Goal: Information Seeking & Learning: Learn about a topic

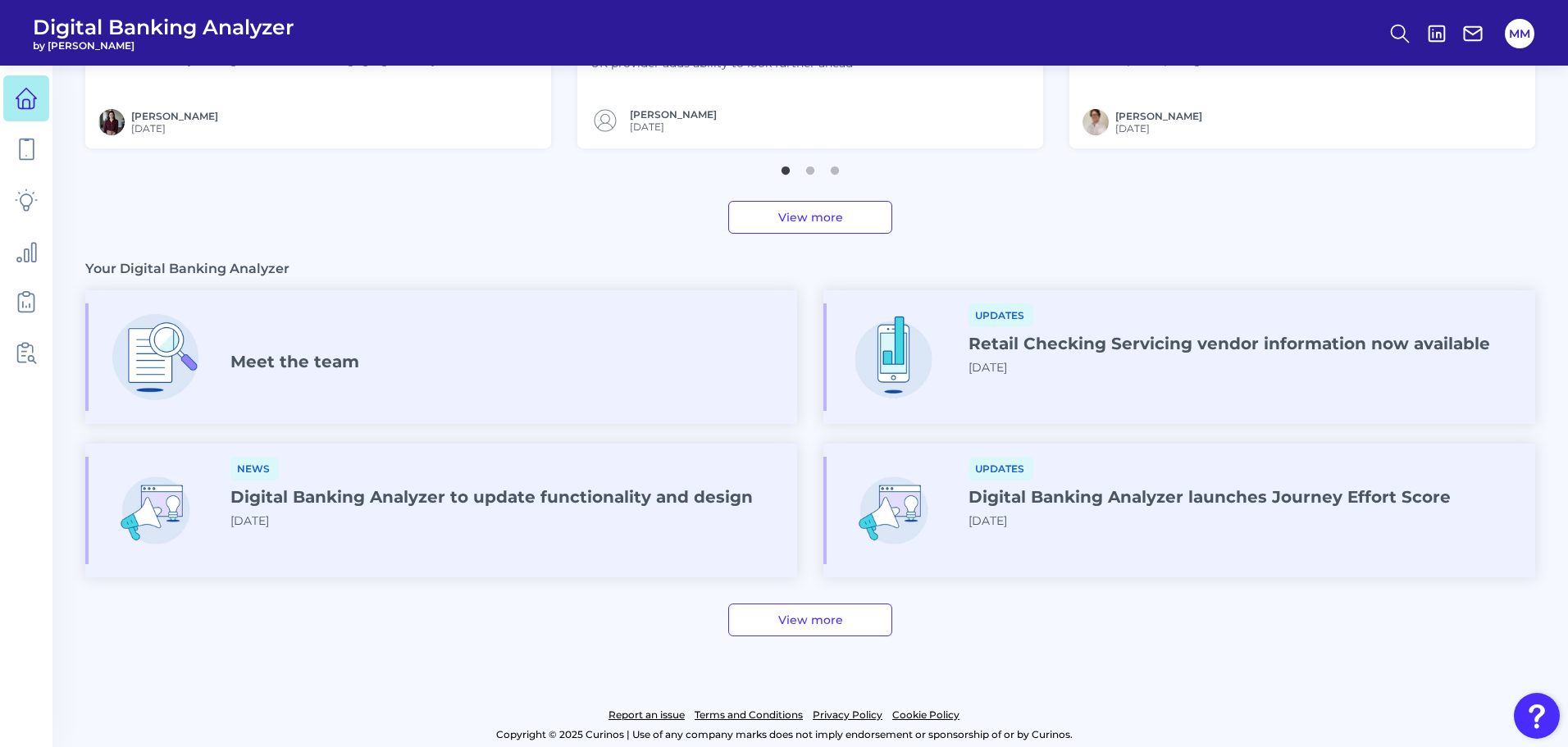
scroll to position [784, 0]
click at [23, 203] on icon at bounding box center [26, 200] width 23 height 23
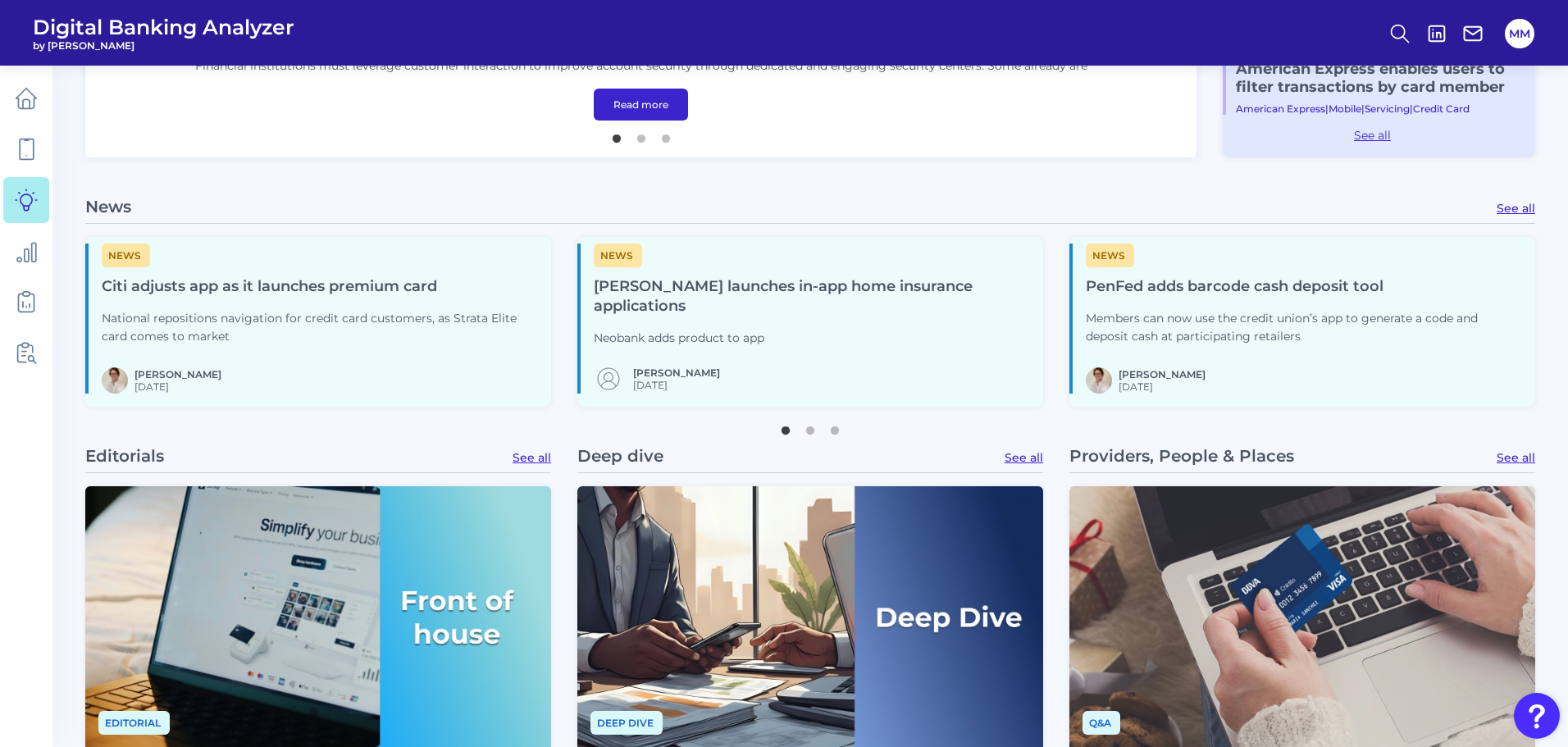
scroll to position [764, 0]
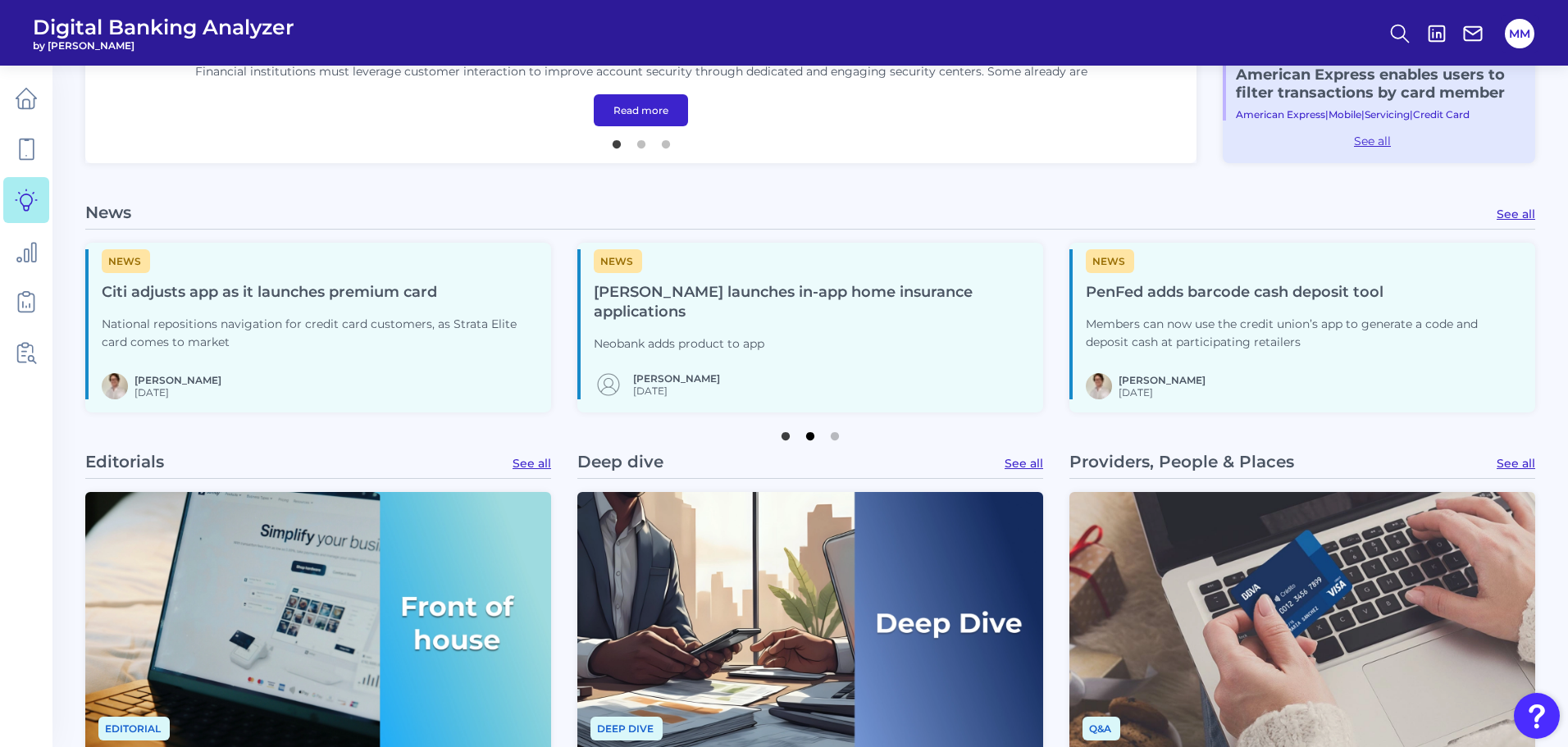
click at [812, 437] on button "2" at bounding box center [810, 432] width 17 height 17
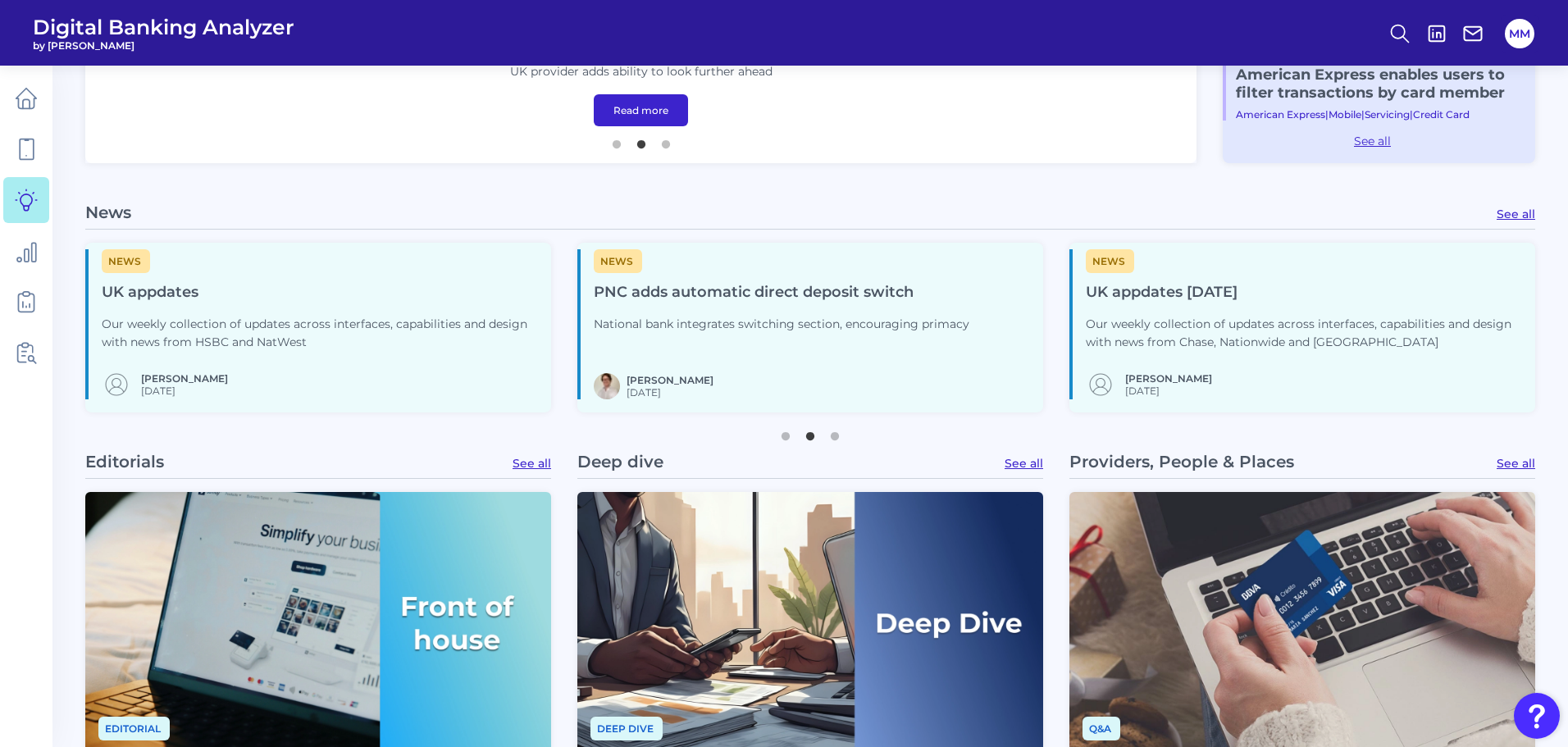
click at [204, 292] on h4 "UK appdates" at bounding box center [320, 292] width 437 height 20
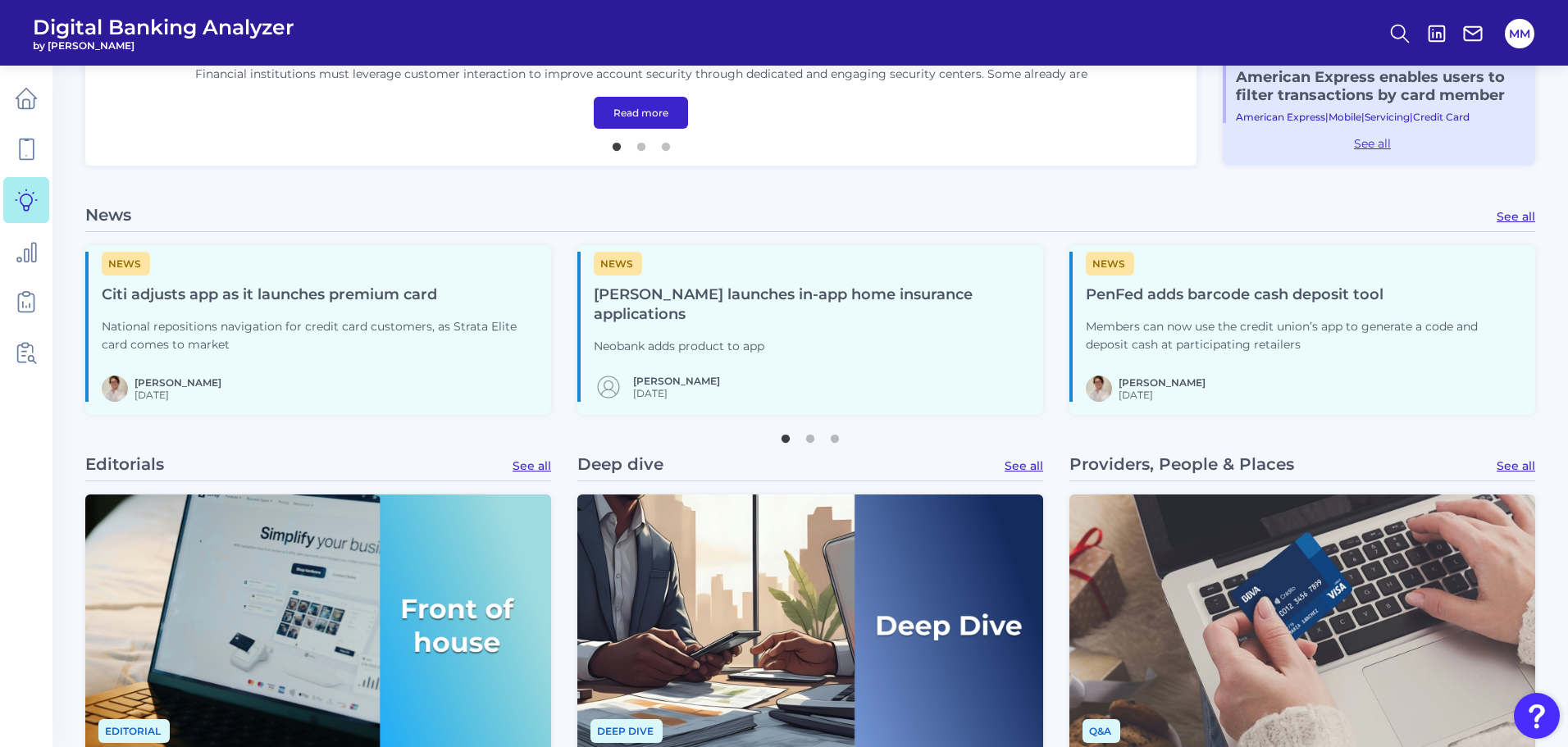
scroll to position [753, 0]
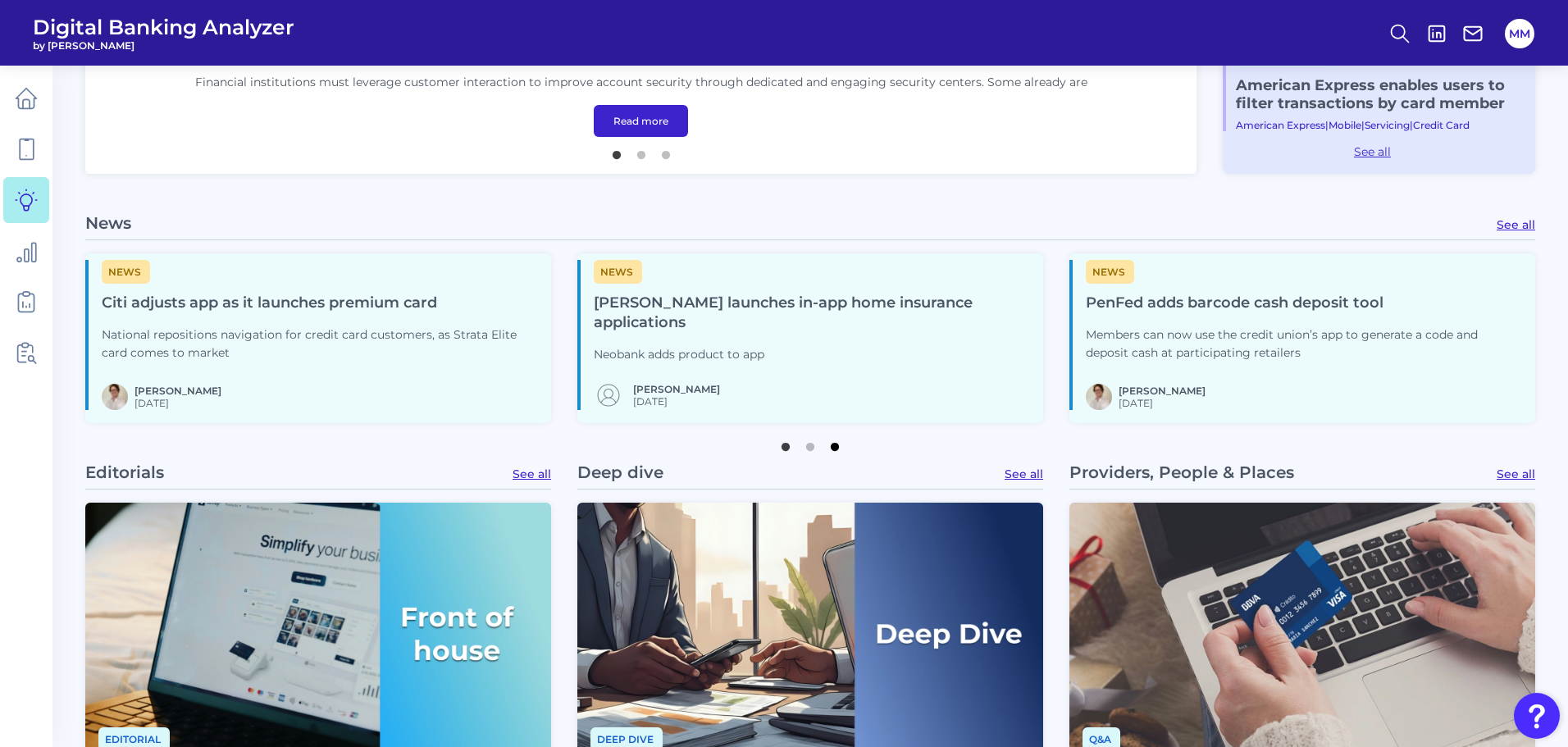
click at [839, 446] on button "3" at bounding box center [835, 443] width 17 height 17
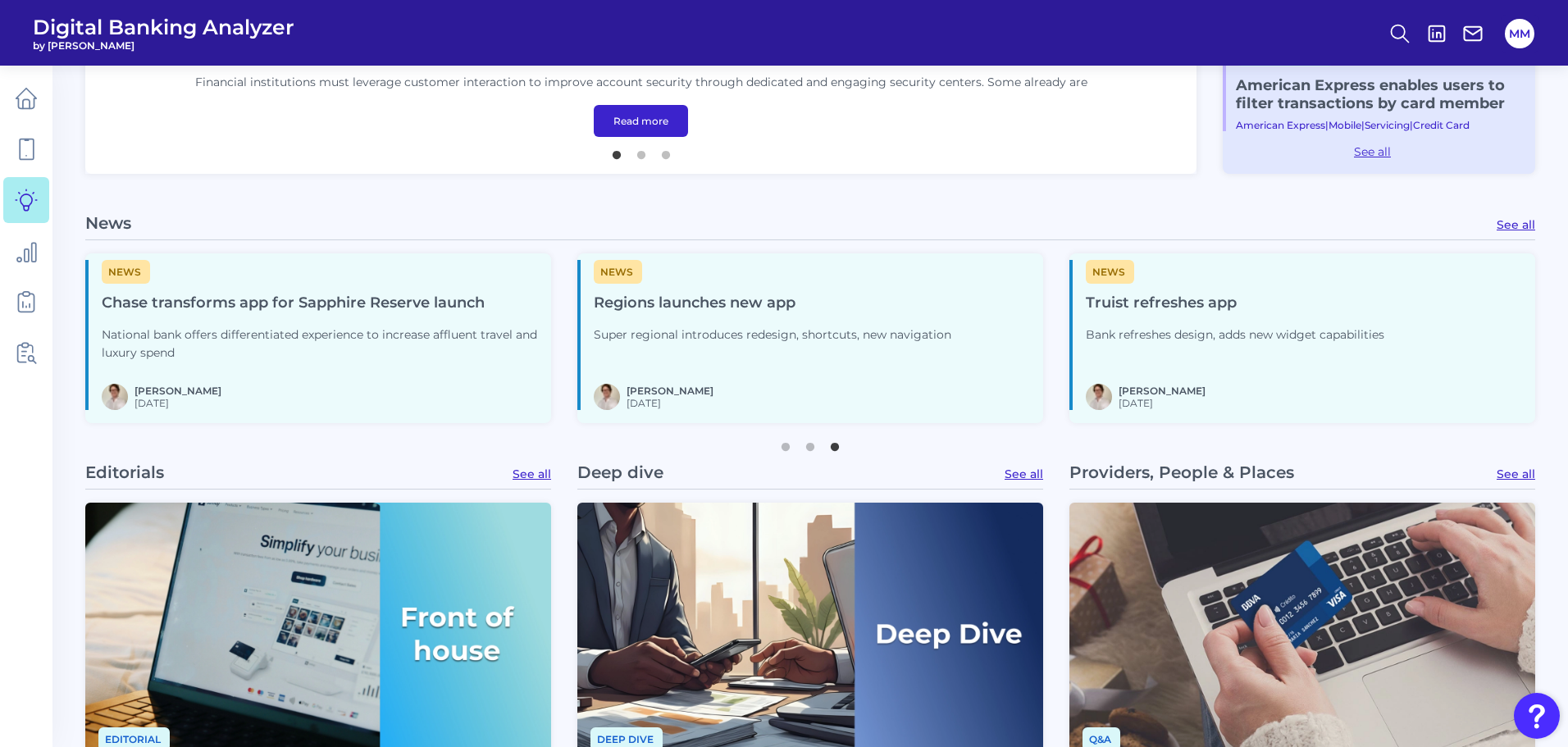
click at [1506, 225] on link "See all" at bounding box center [1516, 224] width 38 height 15
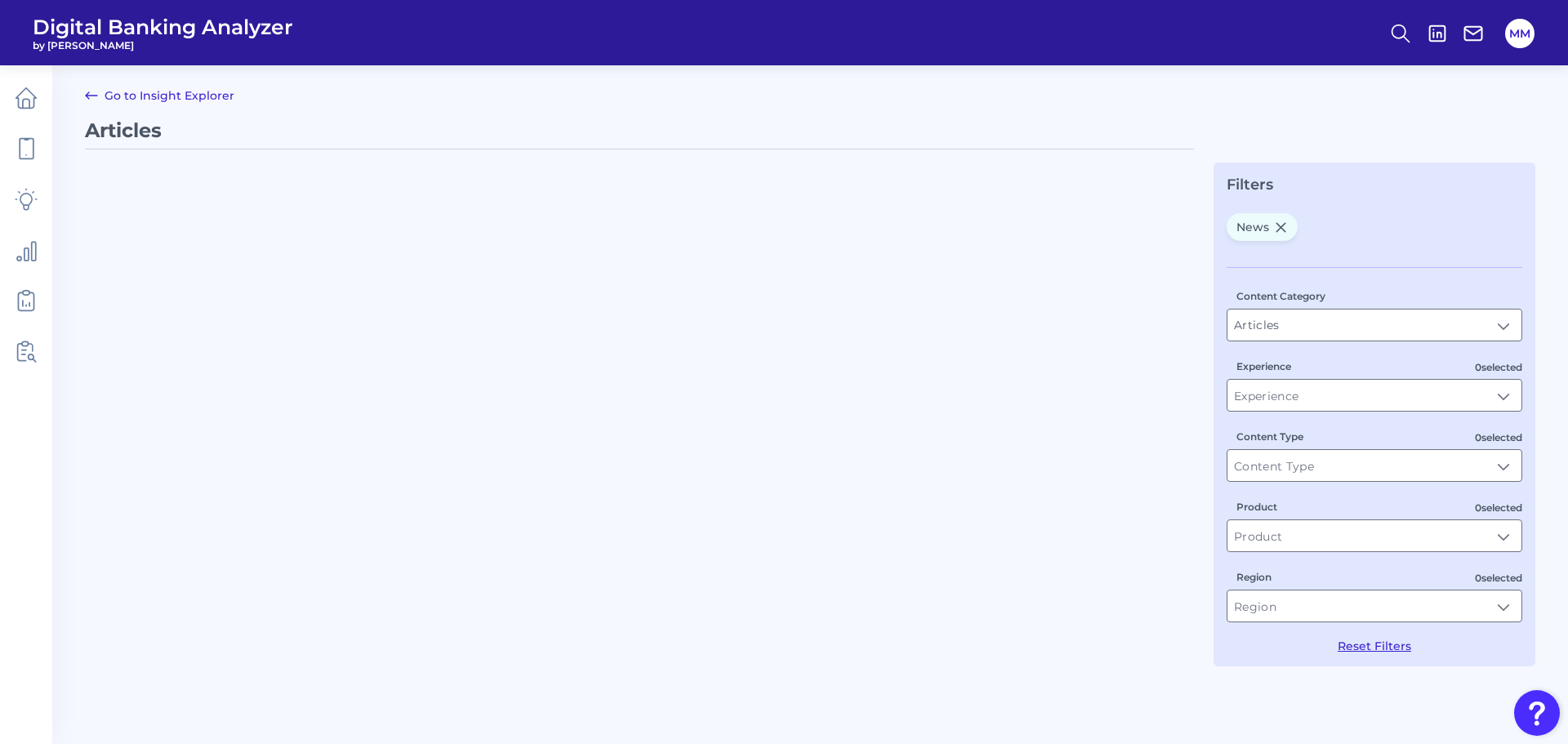
type input "News"
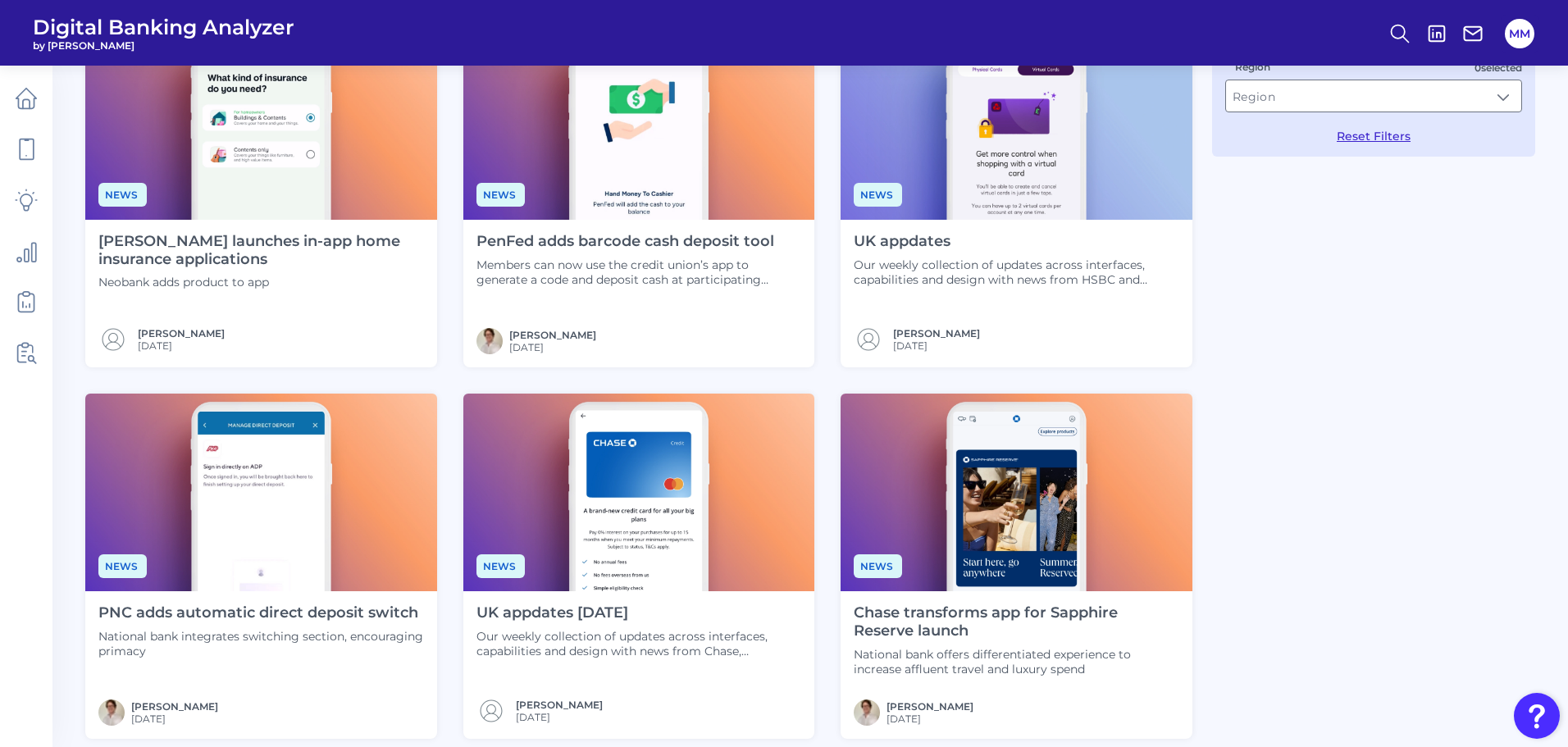
scroll to position [724, 0]
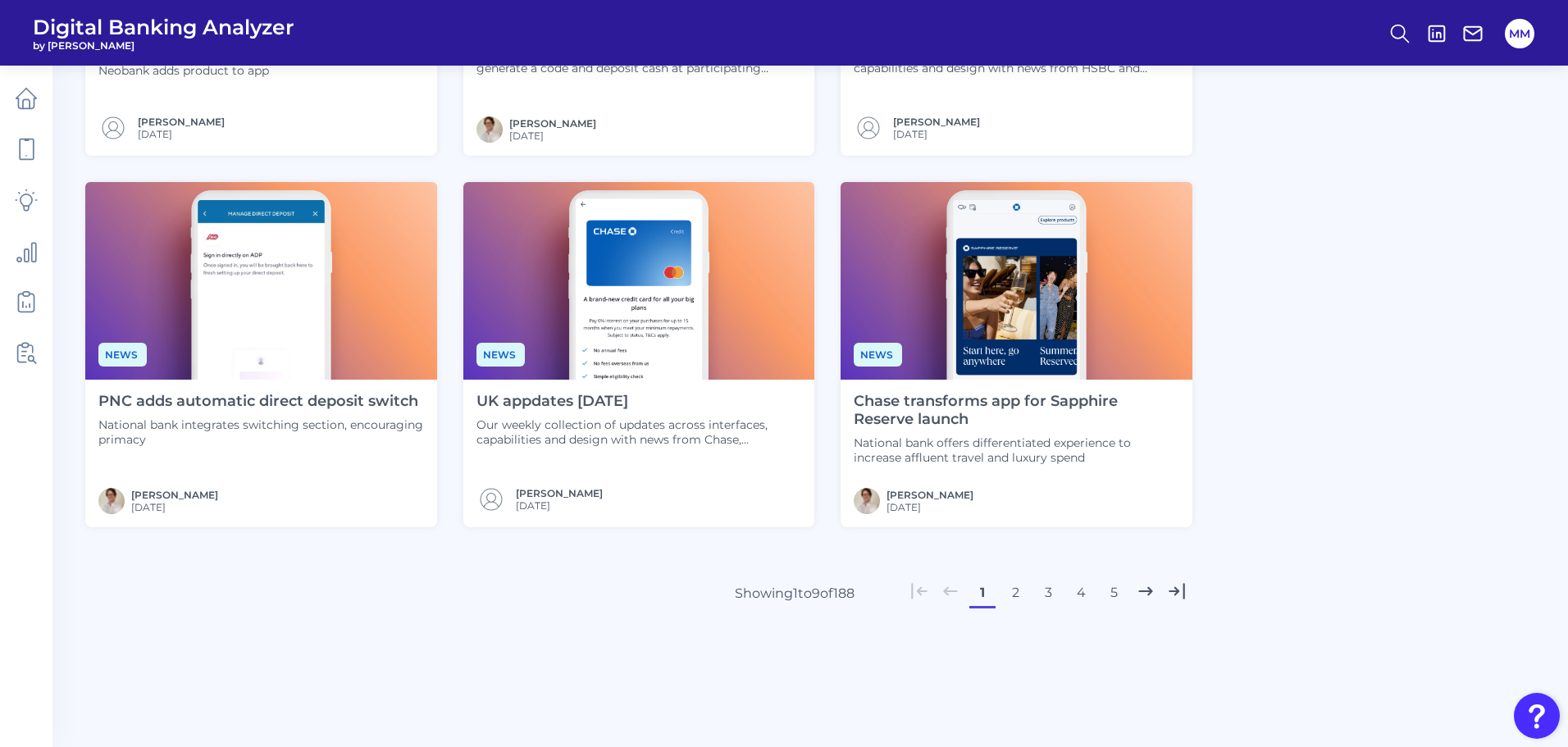
click at [1019, 590] on button "2" at bounding box center [1015, 593] width 26 height 26
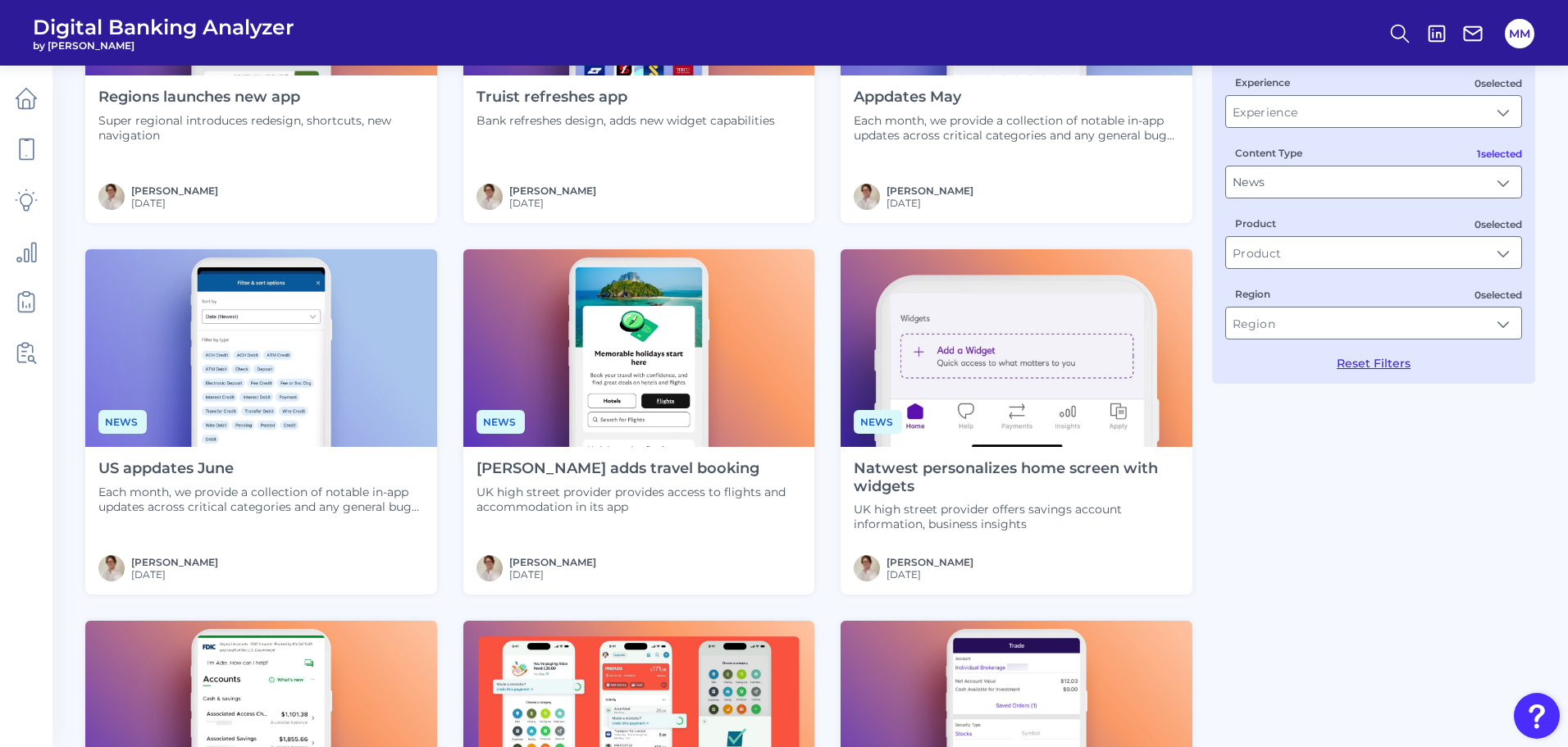
scroll to position [286, 0]
click at [221, 470] on h4 "US appdates June" at bounding box center [261, 468] width 325 height 18
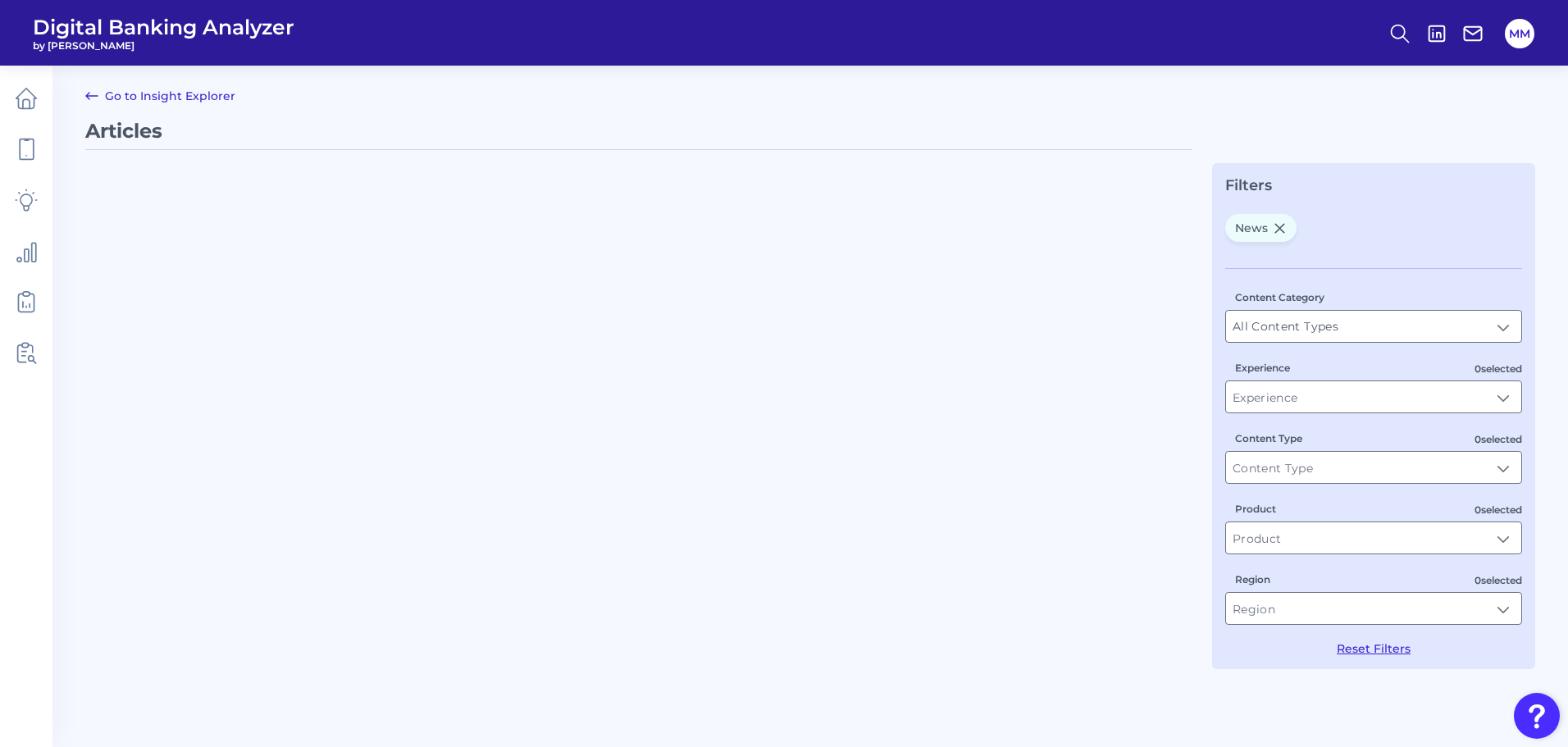
type input "Articles"
type input "News"
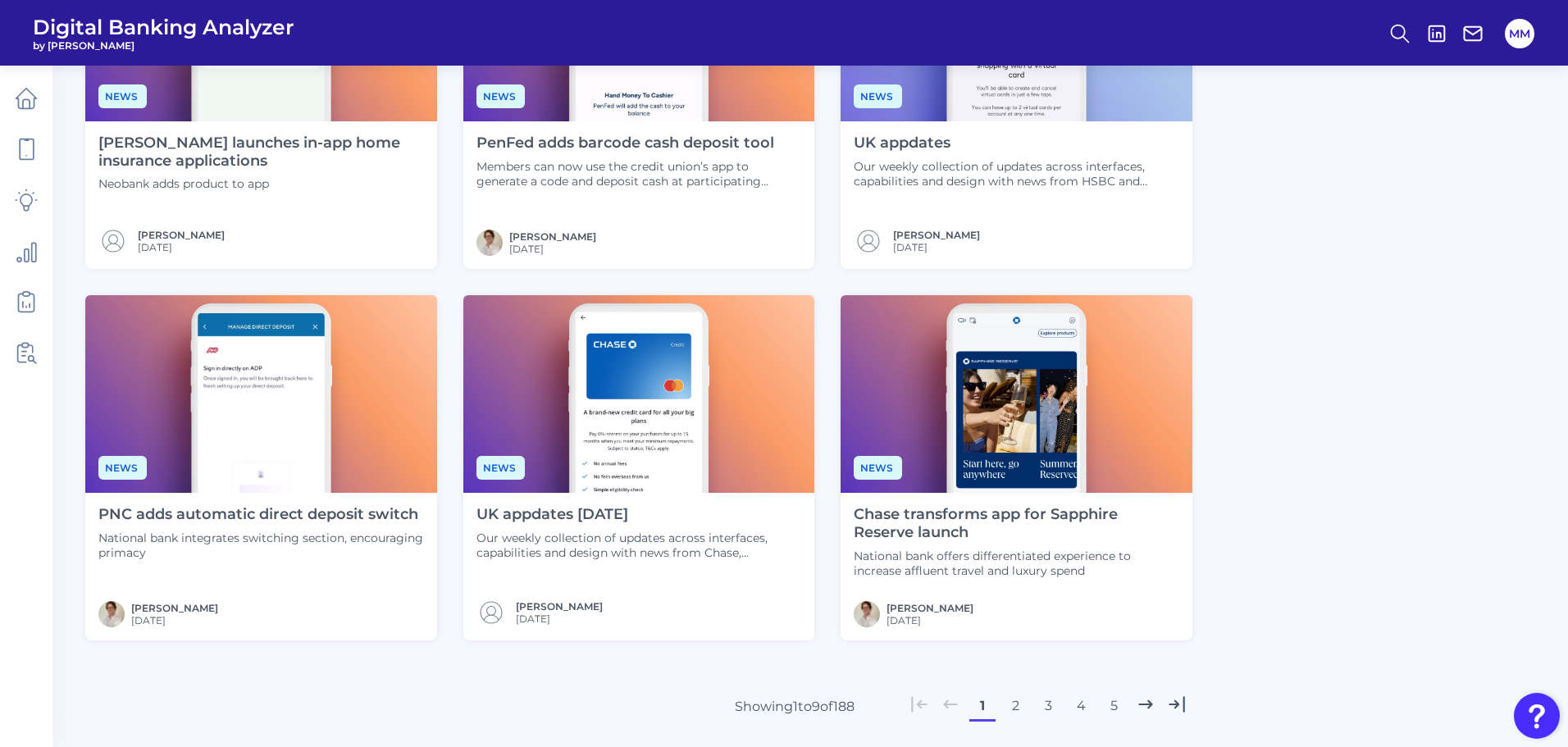
scroll to position [612, 0]
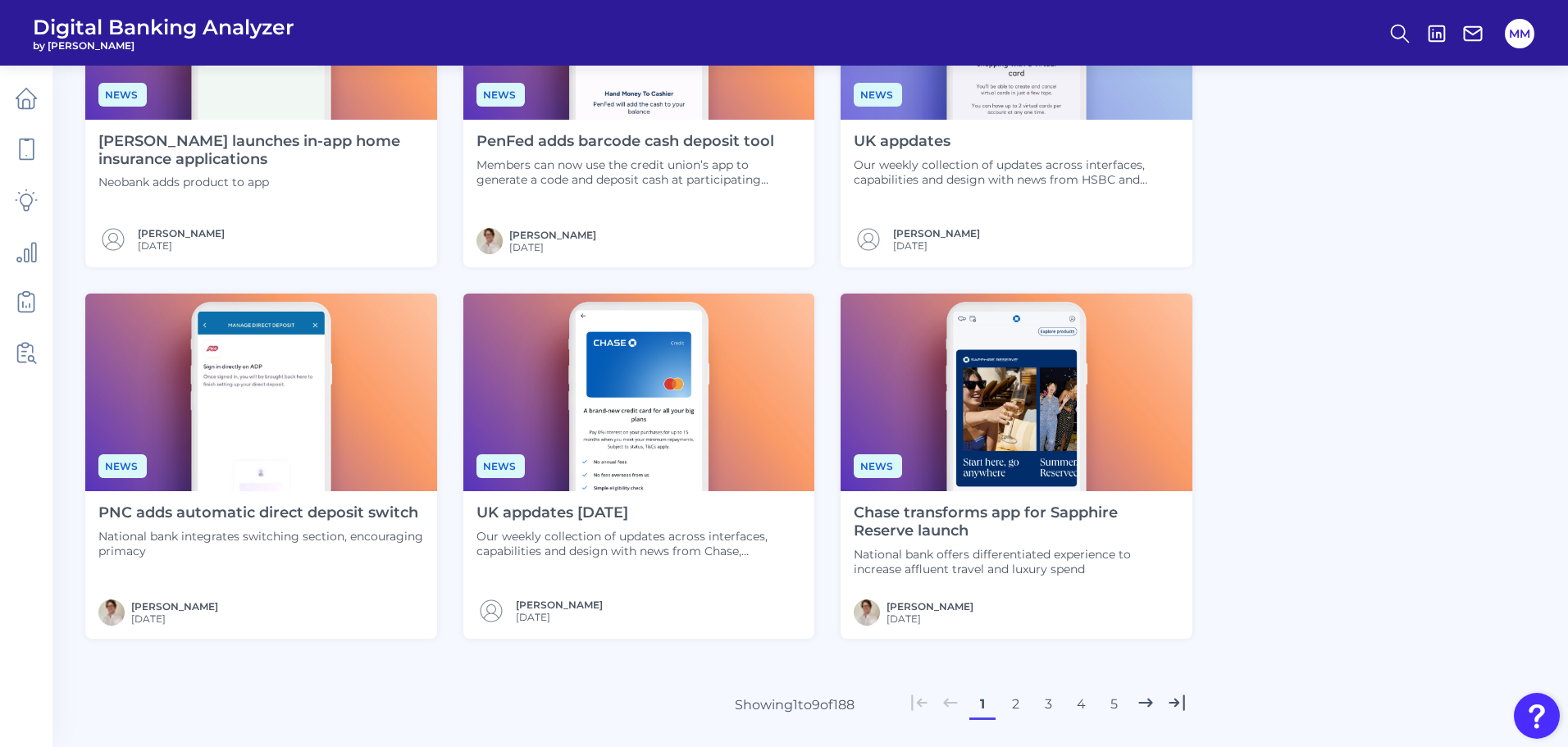
click at [1017, 707] on button "2" at bounding box center [1015, 704] width 26 height 26
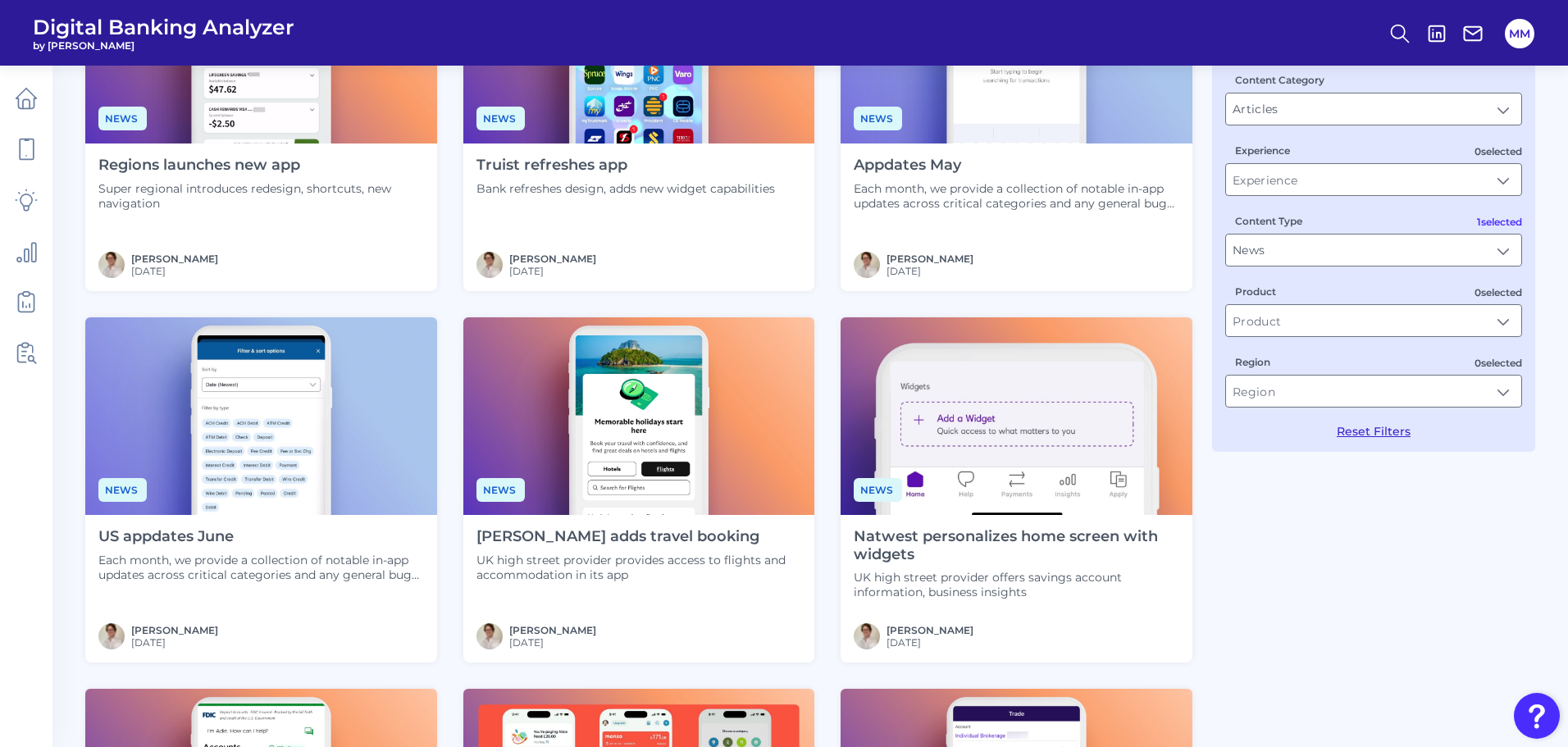
scroll to position [46, 0]
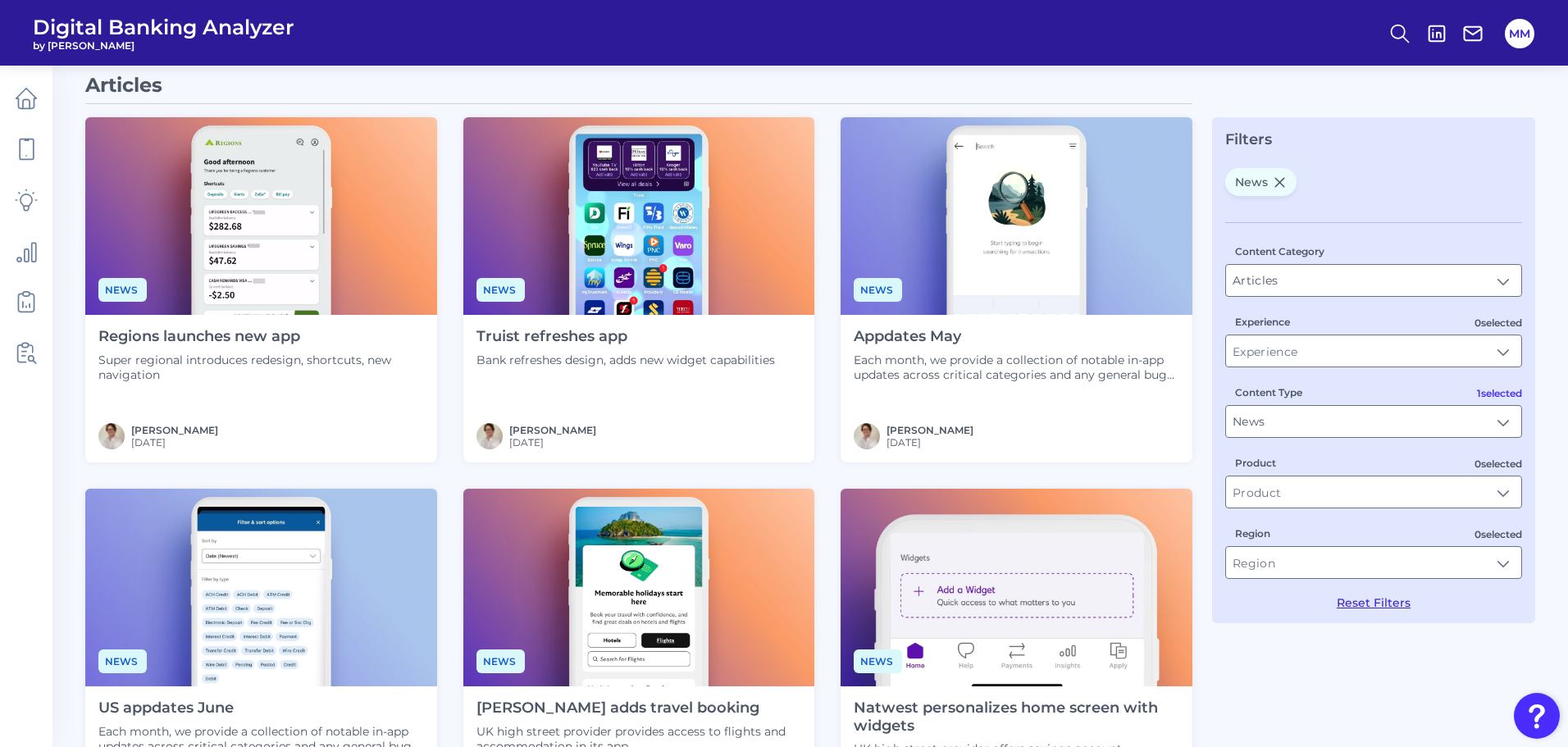
click at [920, 334] on h4 "Appdates May" at bounding box center [1017, 337] width 325 height 18
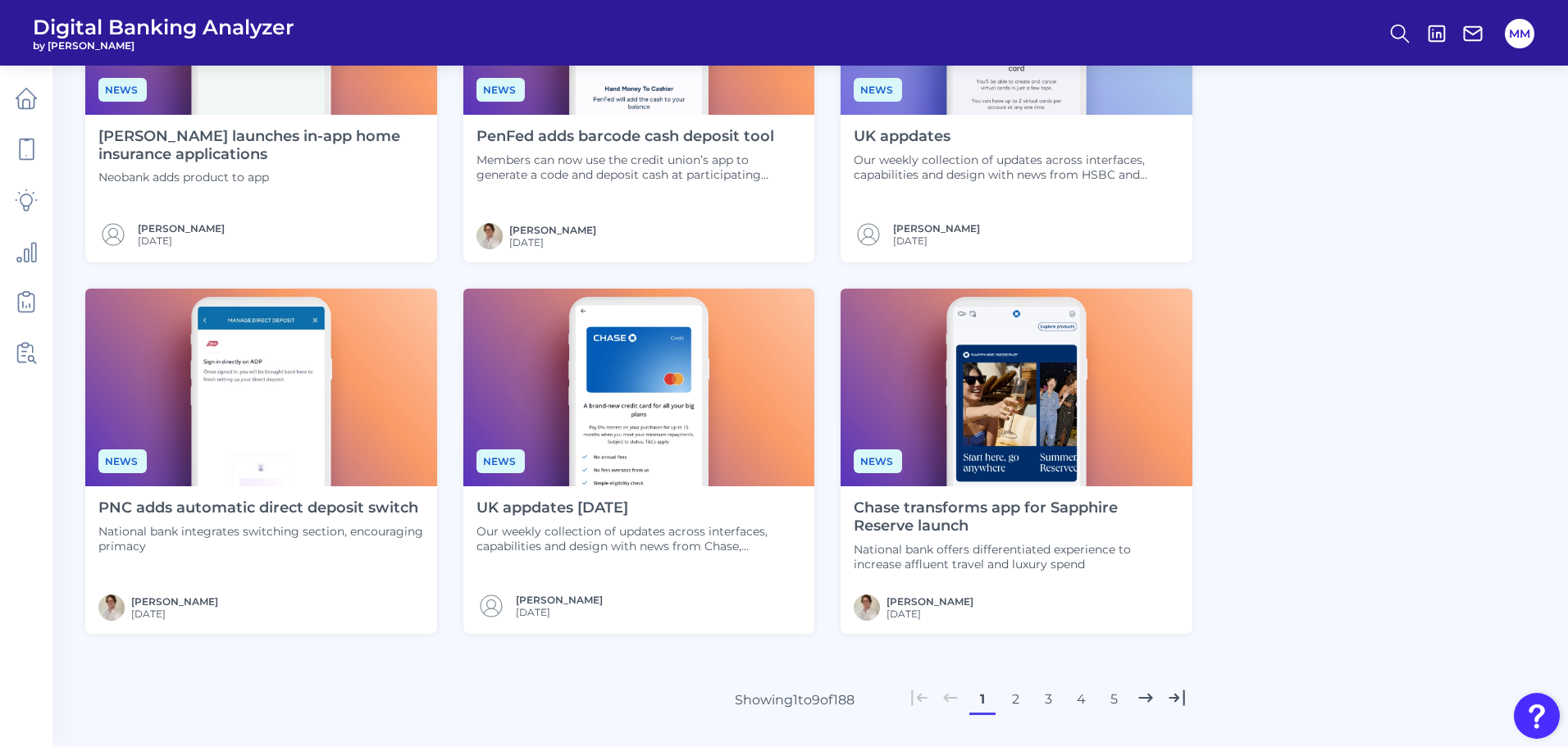
scroll to position [618, 0]
click at [1012, 707] on button "2" at bounding box center [1015, 698] width 26 height 26
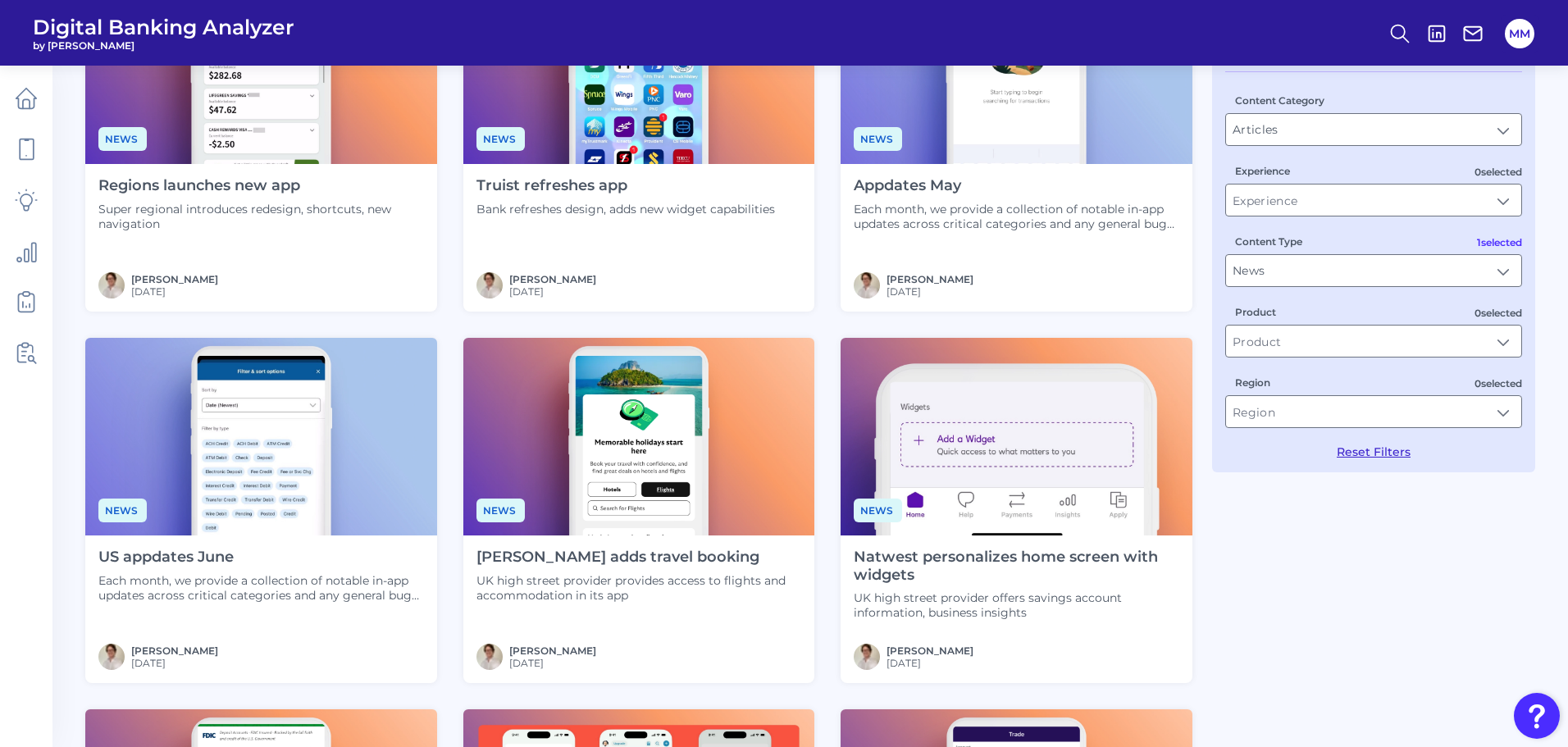
scroll to position [195, 0]
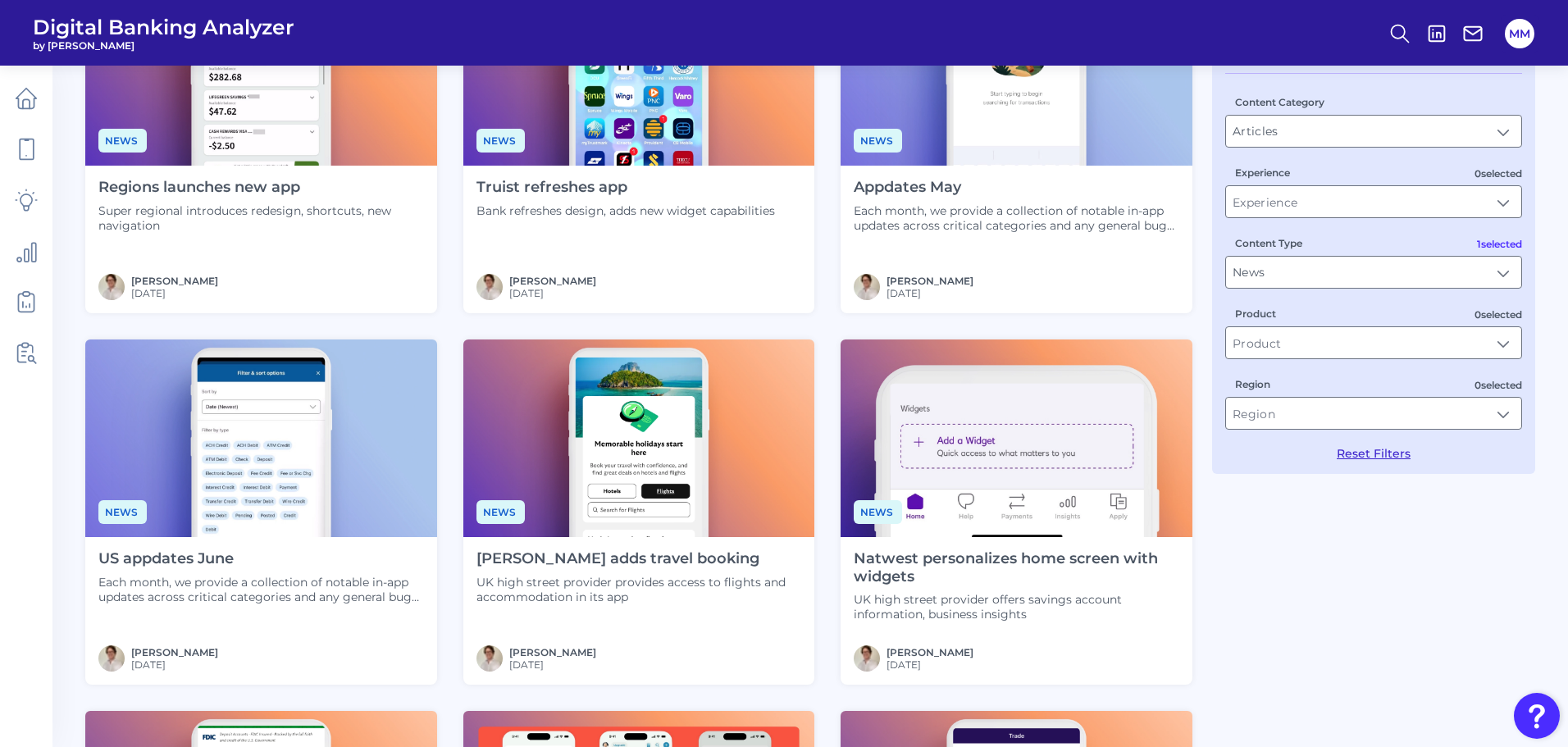
click at [213, 552] on h4 "US appdates June" at bounding box center [261, 559] width 325 height 18
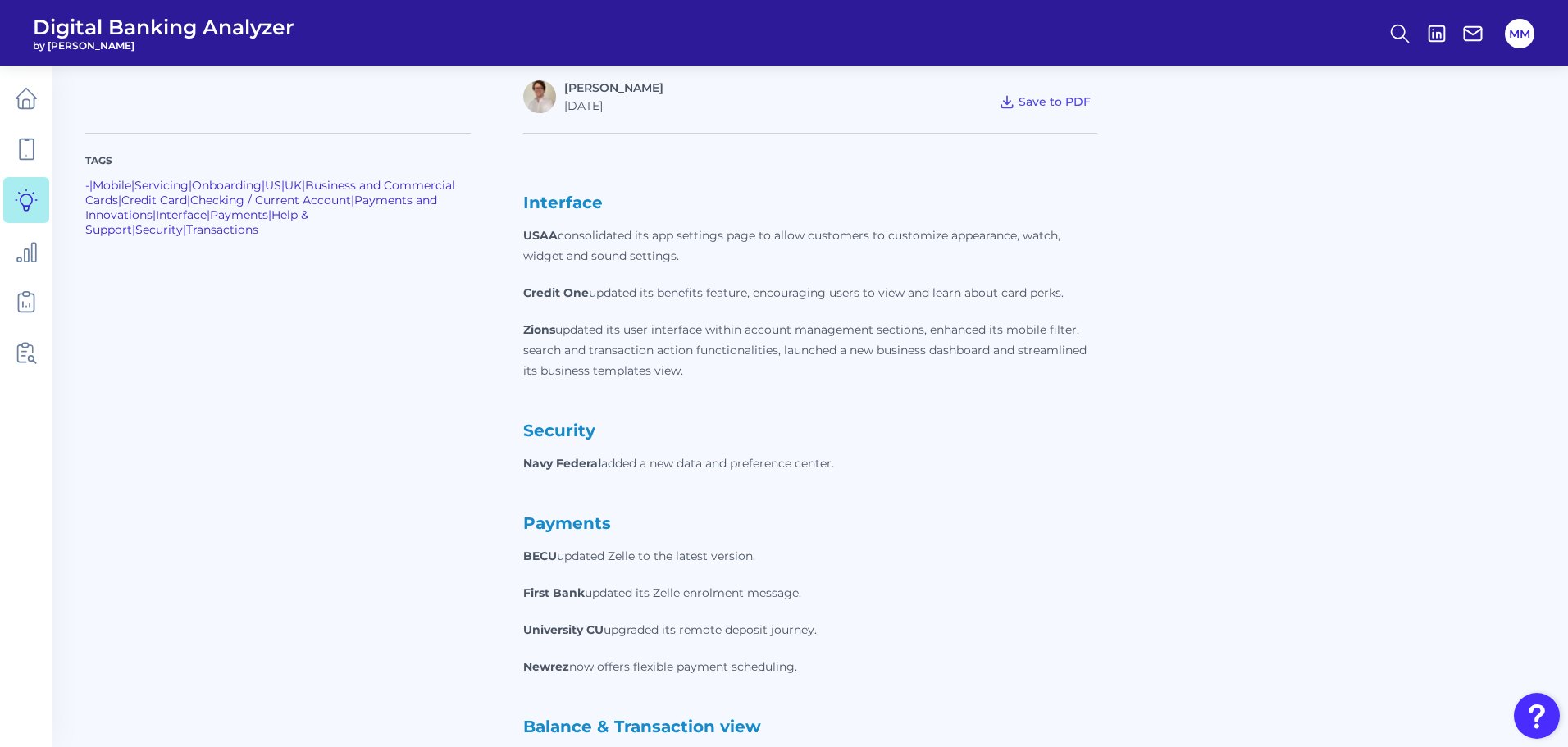
scroll to position [510, 0]
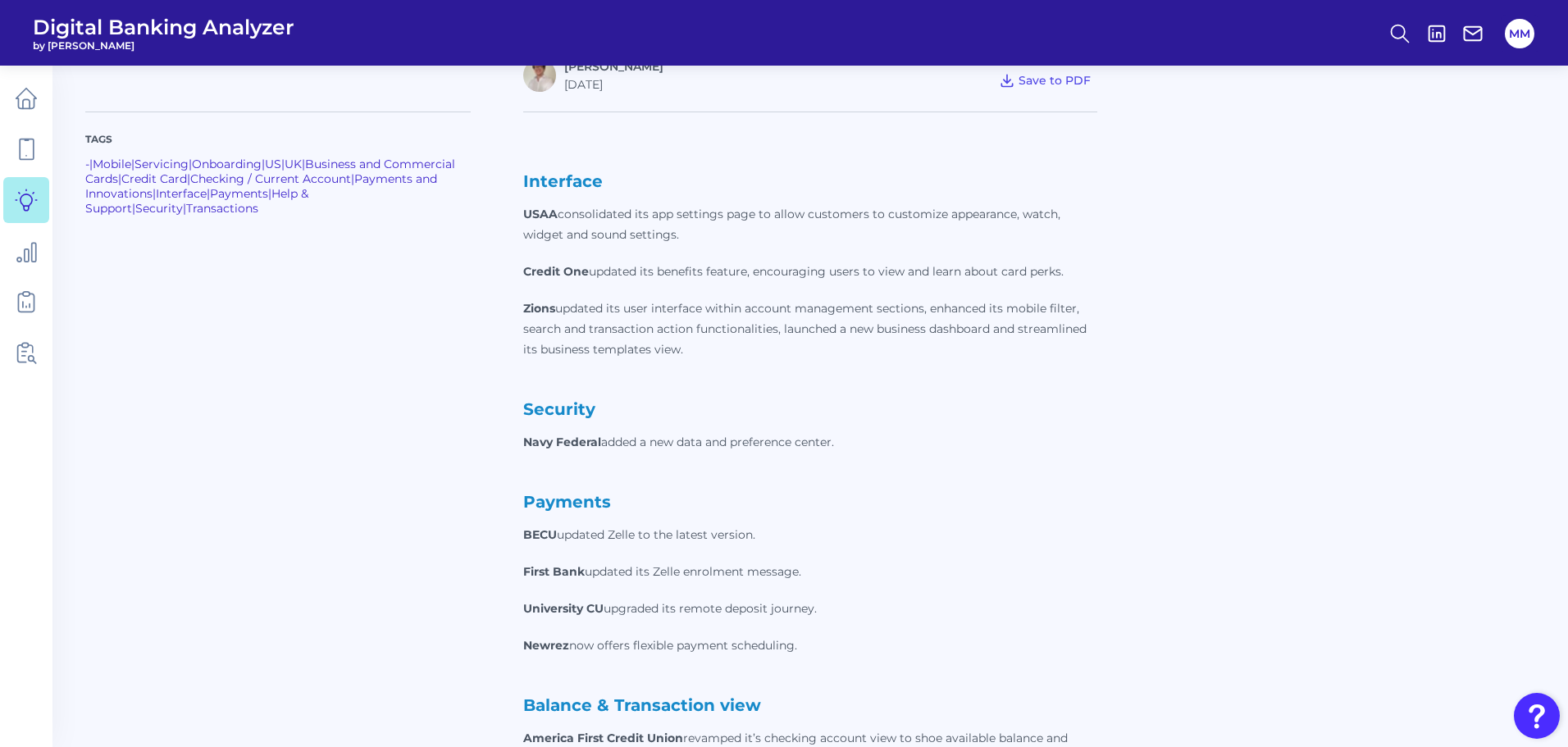
click at [1199, 335] on div "Tags - | Mobile | Servicing | Onboarding | [GEOGRAPHIC_DATA] | [GEOGRAPHIC_DATA…" at bounding box center [810, 623] width 1450 height 1061
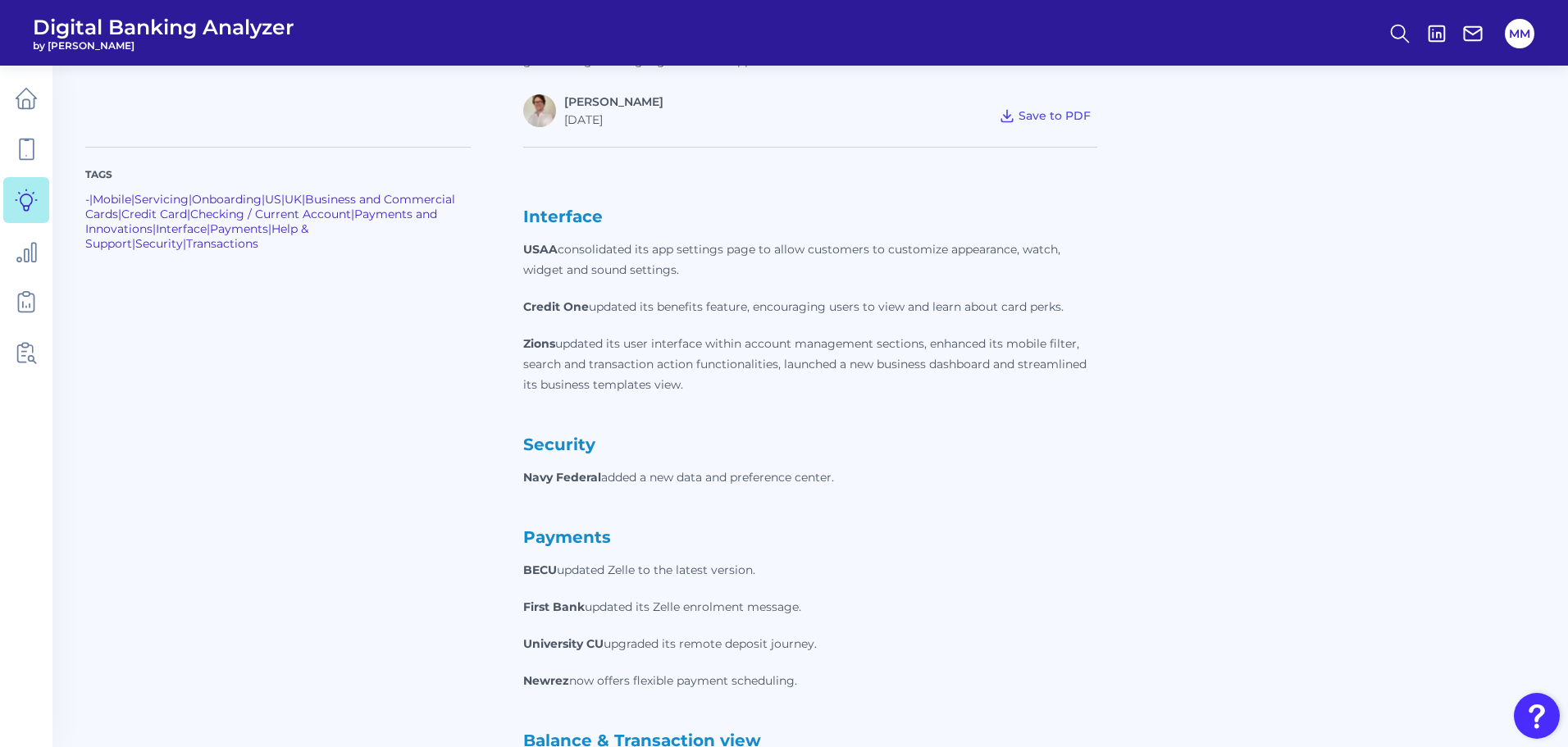
scroll to position [474, 0]
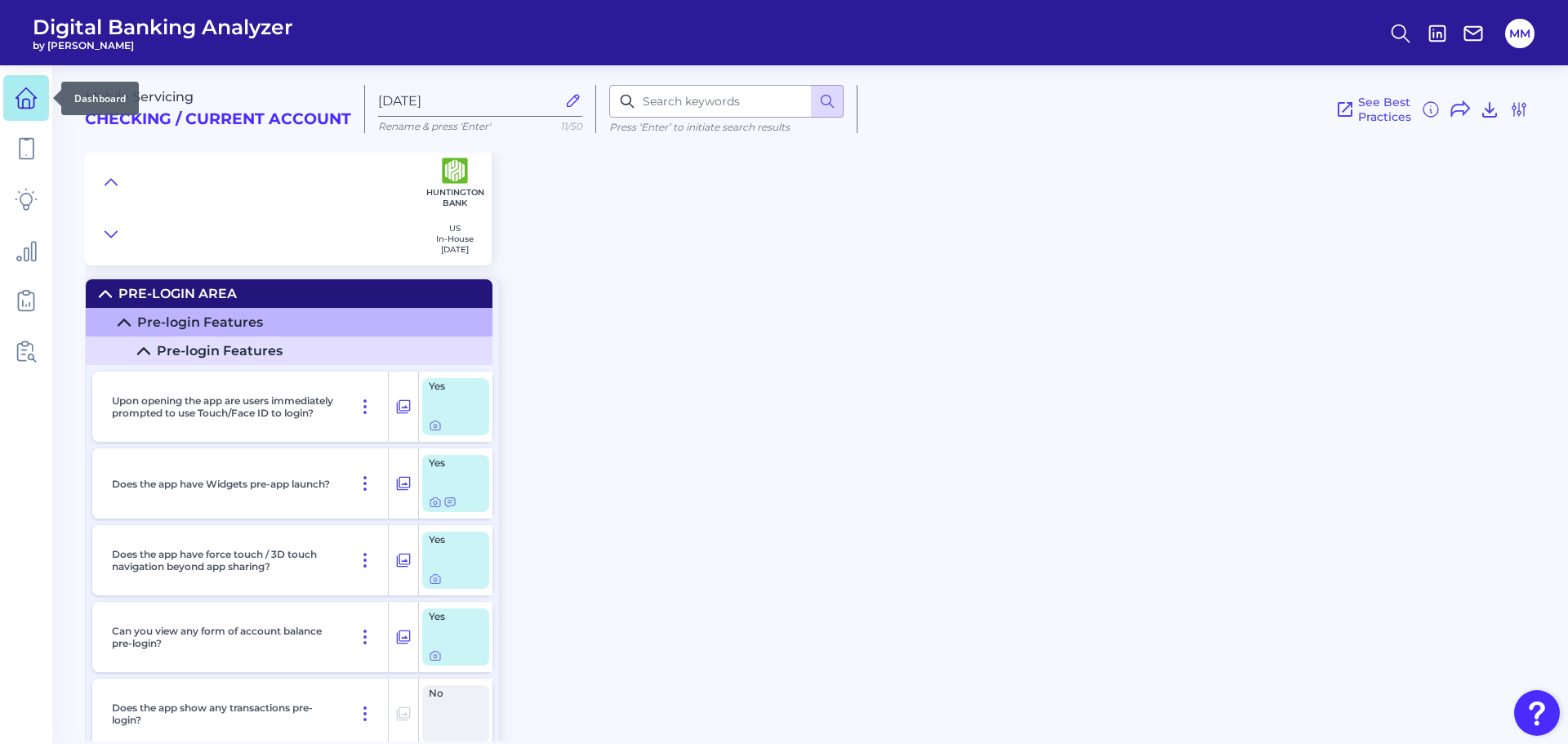
click at [30, 100] on icon at bounding box center [26, 98] width 23 height 23
